Goal: Information Seeking & Learning: Learn about a topic

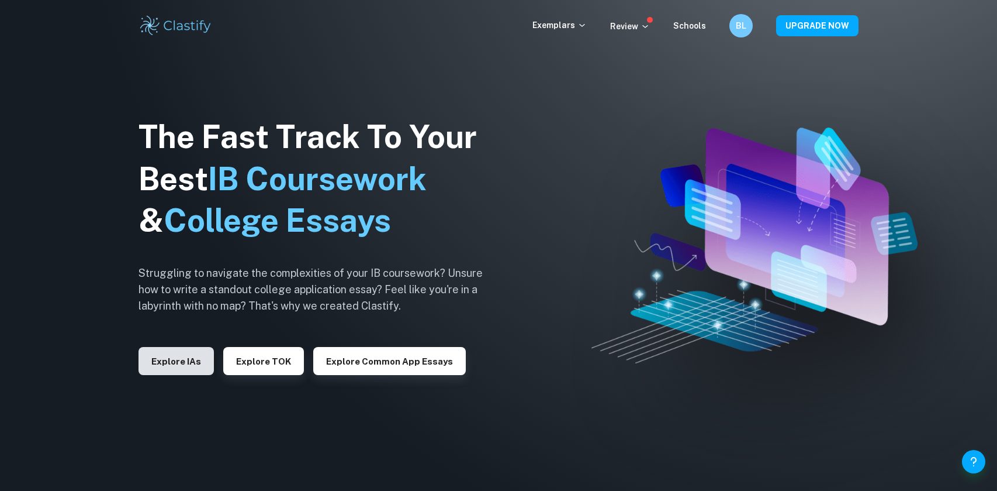
click at [159, 369] on button "Explore IAs" at bounding box center [176, 361] width 75 height 28
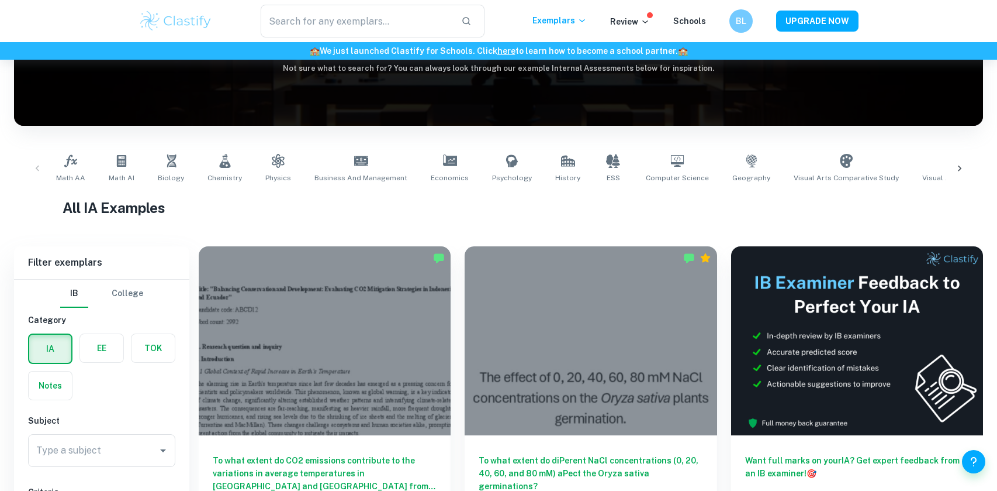
scroll to position [270, 0]
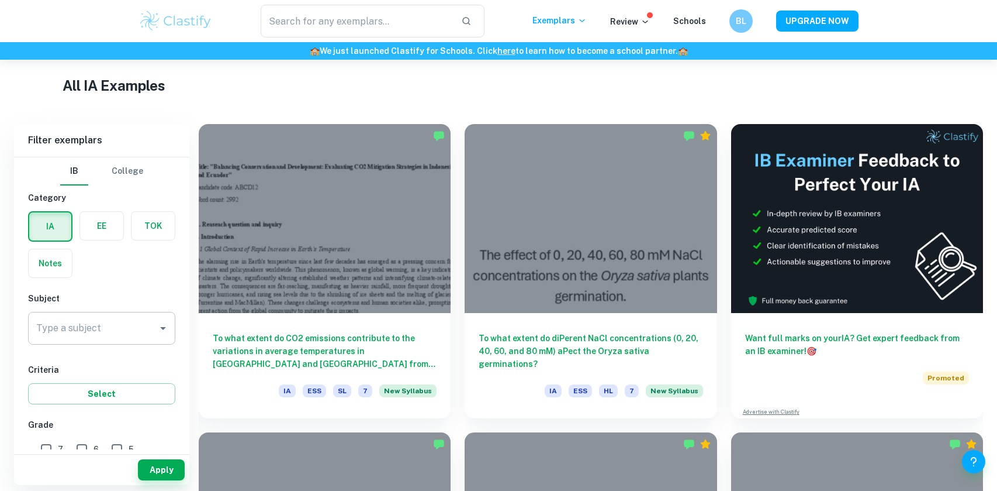
click at [77, 325] on div "Type a subject Type a subject" at bounding box center [101, 328] width 147 height 33
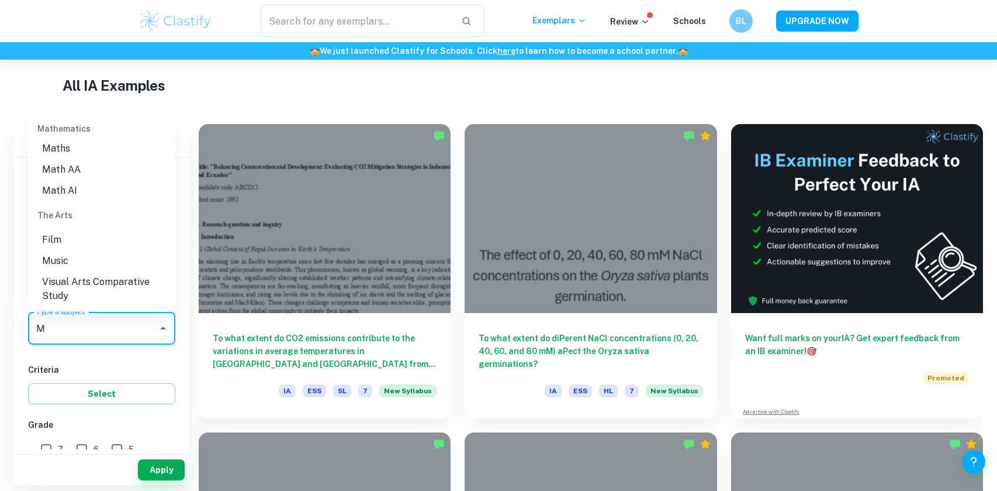
scroll to position [0, 0]
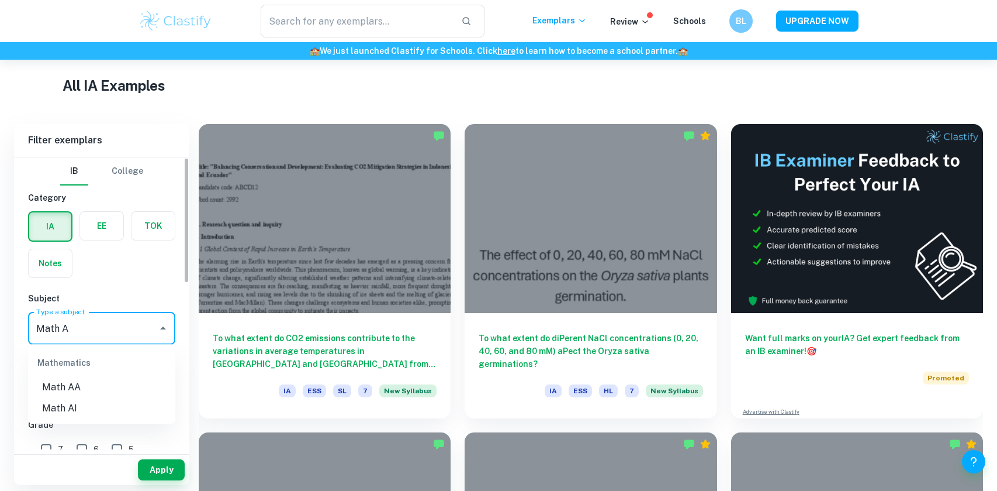
click at [49, 411] on li "Math AI" at bounding box center [101, 408] width 147 height 21
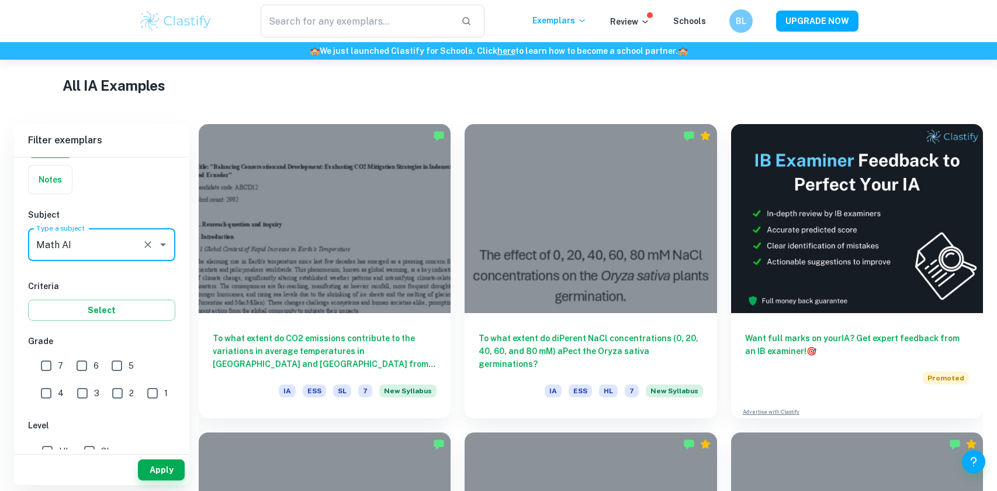
type input "Math AI"
click at [40, 368] on input "7" at bounding box center [45, 365] width 23 height 23
checkbox input "true"
click at [146, 463] on button "Apply" at bounding box center [161, 469] width 47 height 21
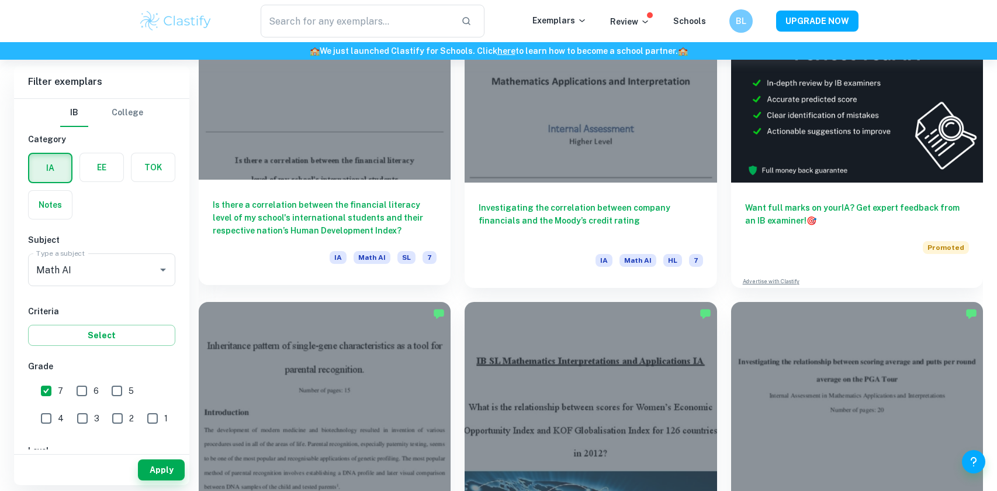
scroll to position [423, 0]
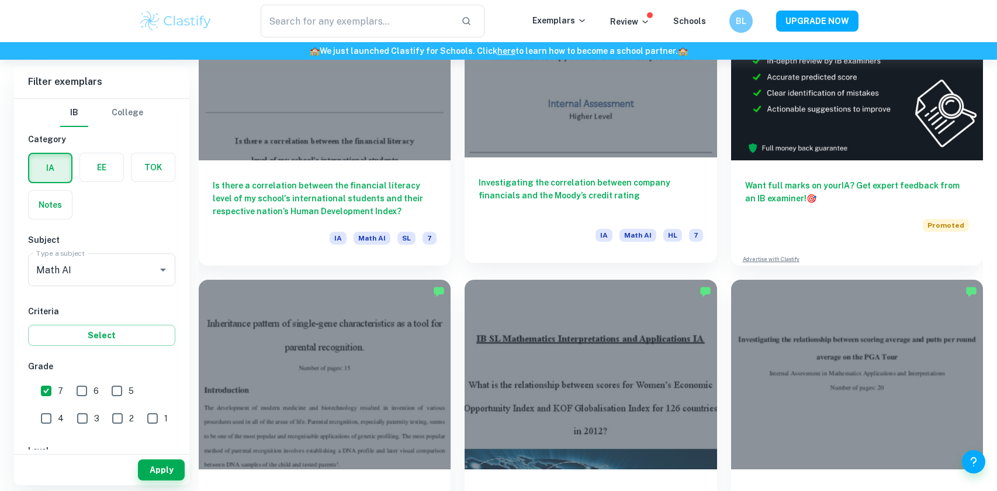
click at [623, 196] on h6 "Investigating the correlation between company financials and the Moody’s credit…" at bounding box center [591, 195] width 224 height 39
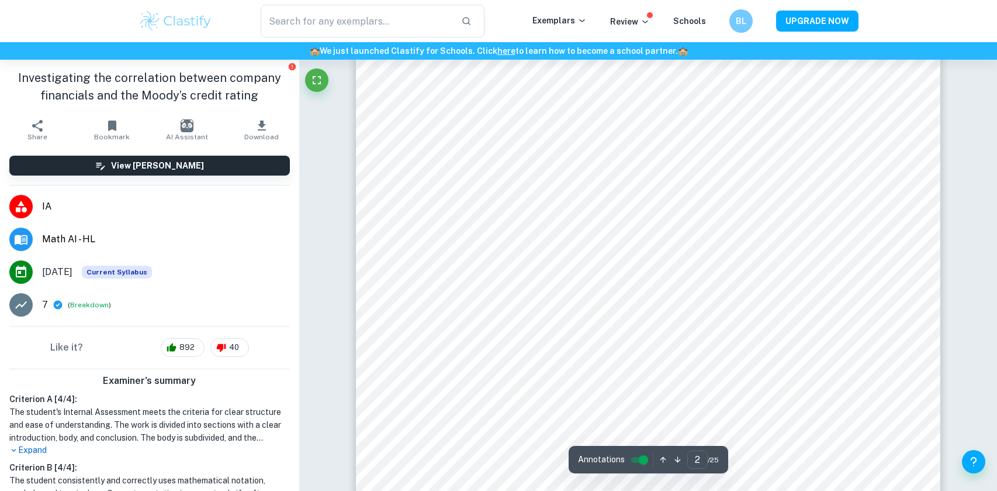
scroll to position [1113, 0]
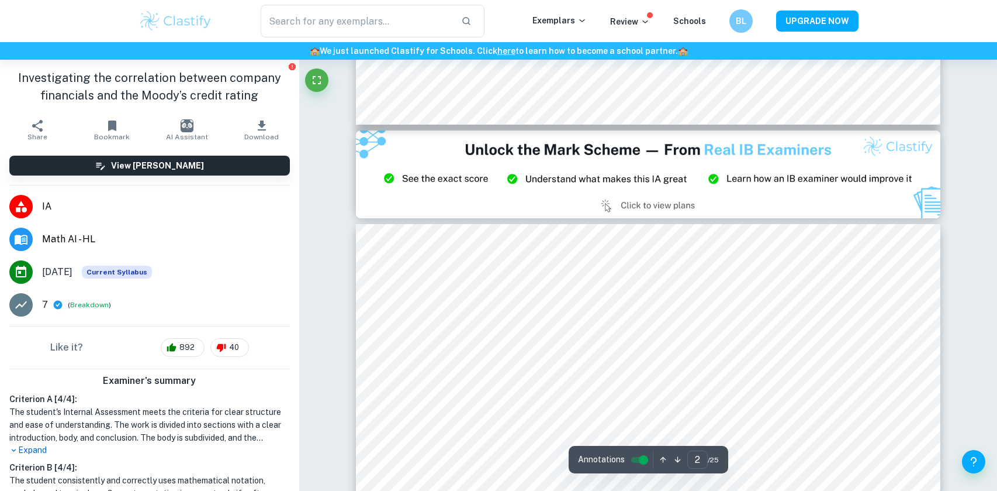
type input "3"
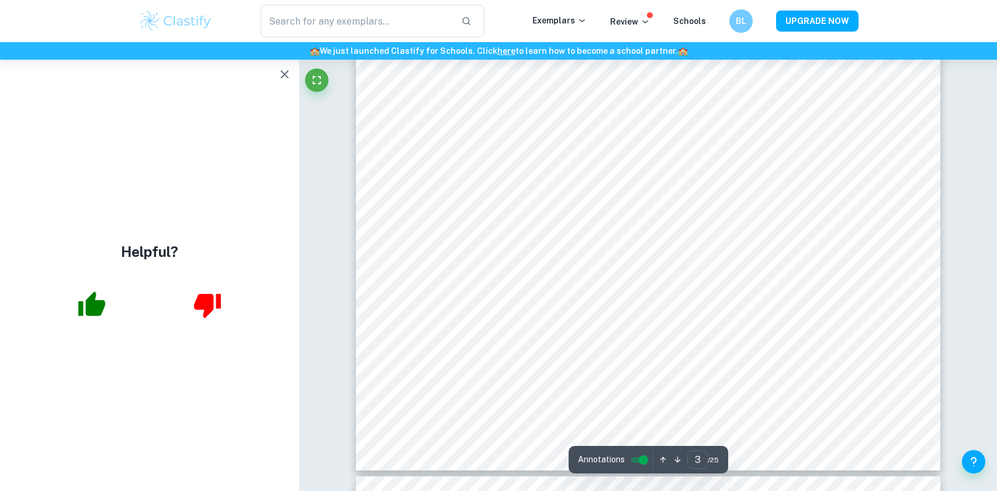
scroll to position [2281, 0]
